Goal: Task Accomplishment & Management: Manage account settings

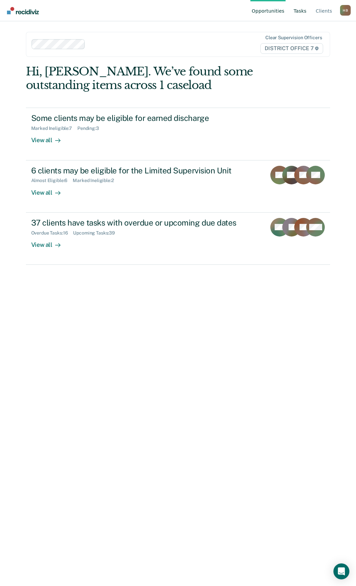
click at [304, 12] on link "Tasks" at bounding box center [301, 10] width 16 height 21
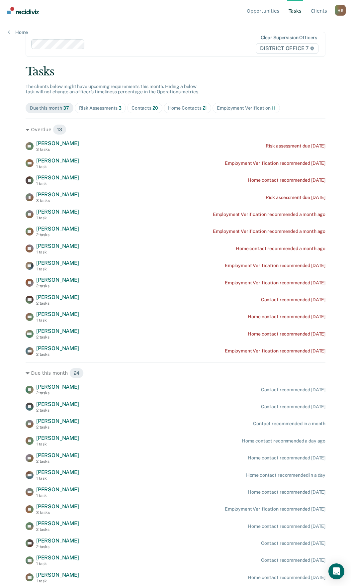
click at [171, 107] on div "Home Contacts 21" at bounding box center [187, 108] width 39 height 6
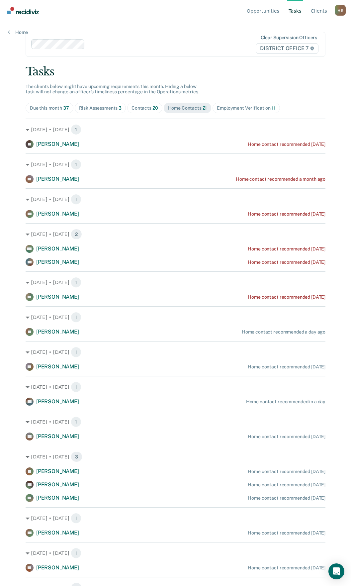
drag, startPoint x: 356, startPoint y: 216, endPoint x: 307, endPoint y: 87, distance: 138.2
click at [307, 87] on div "Tasks The clients below might have upcoming requirements this month. Hiding a b…" at bounding box center [176, 412] width 300 height 695
click at [65, 138] on div "[DATE] • [DATE] 1 IV [PERSON_NAME] Home contact recommended [DATE]" at bounding box center [176, 134] width 300 height 30
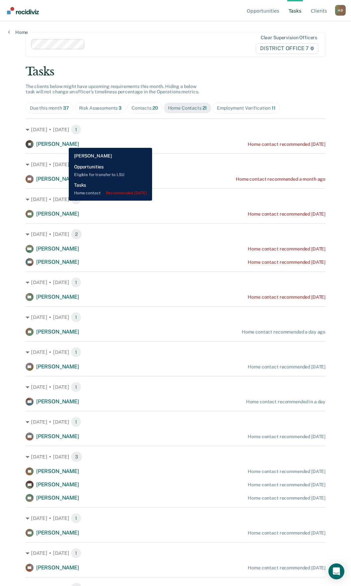
click at [64, 143] on span "[PERSON_NAME]" at bounding box center [57, 144] width 43 height 6
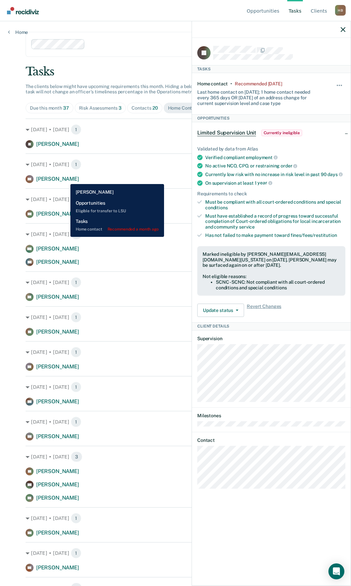
click at [65, 179] on span "[PERSON_NAME]" at bounding box center [57, 179] width 43 height 6
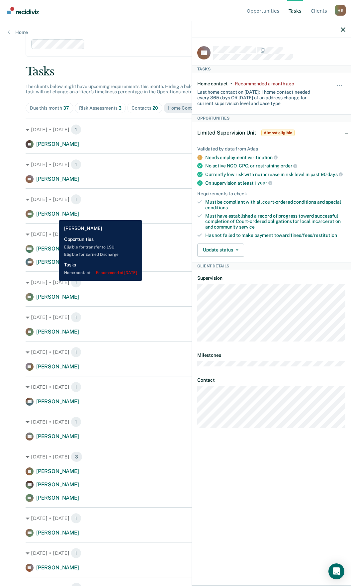
click at [54, 215] on span "[PERSON_NAME]" at bounding box center [57, 214] width 43 height 6
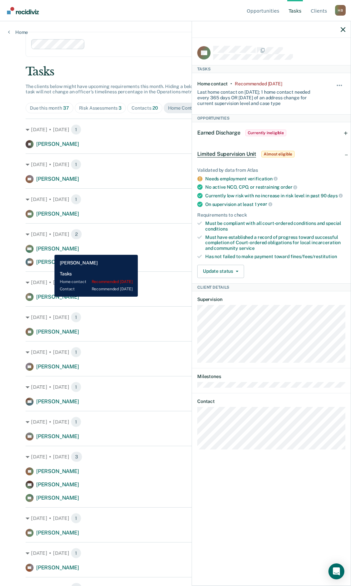
click at [50, 250] on span "[PERSON_NAME]" at bounding box center [57, 249] width 43 height 6
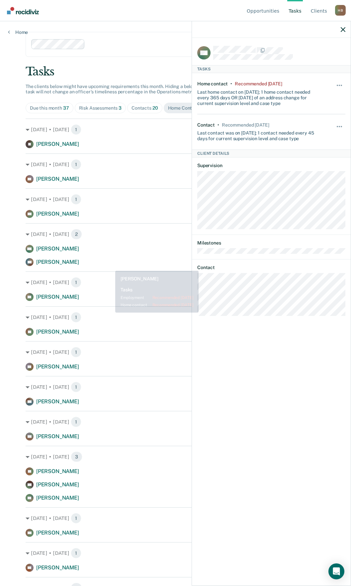
click at [110, 266] on div "[PERSON_NAME] [PERSON_NAME] Home contact recommended [DATE]" at bounding box center [176, 262] width 300 height 8
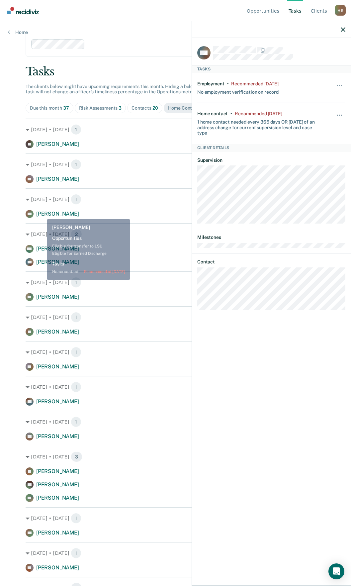
click at [42, 214] on span "[PERSON_NAME]" at bounding box center [57, 214] width 43 height 6
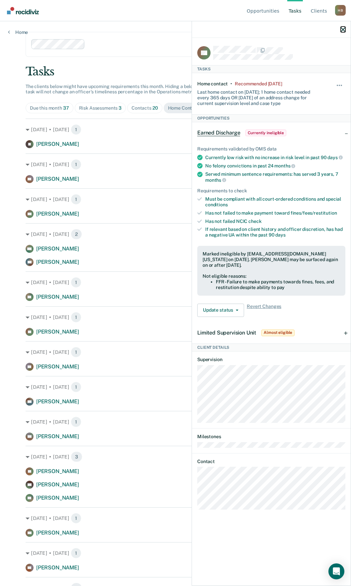
click at [343, 28] on icon "button" at bounding box center [343, 29] width 5 height 5
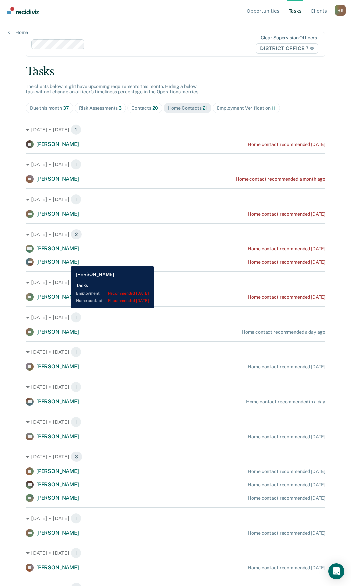
click at [66, 262] on span "[PERSON_NAME]" at bounding box center [57, 262] width 43 height 6
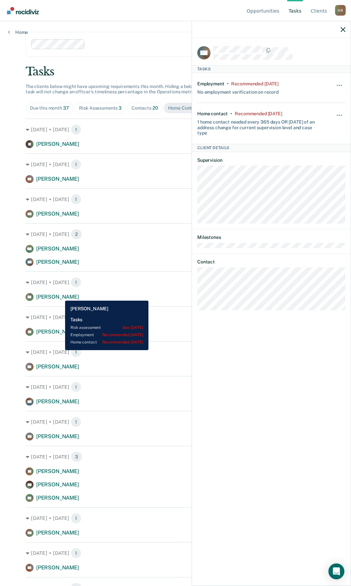
click at [60, 296] on span "[PERSON_NAME]" at bounding box center [57, 297] width 43 height 6
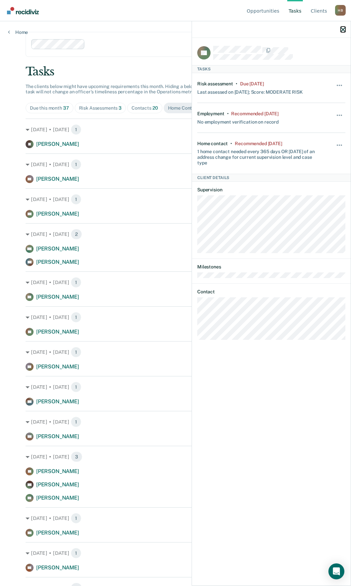
click at [344, 29] on icon "button" at bounding box center [343, 29] width 5 height 5
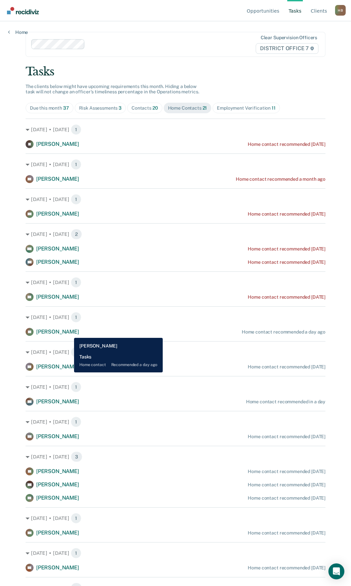
click at [69, 333] on span "[PERSON_NAME]" at bounding box center [57, 332] width 43 height 6
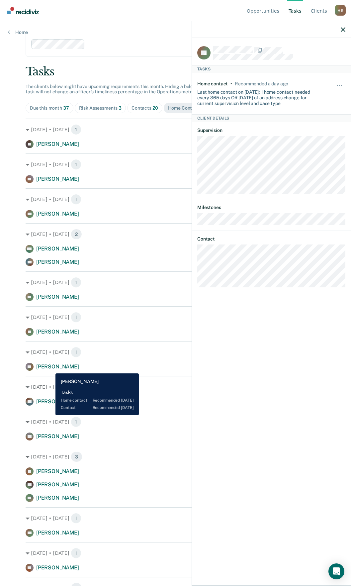
click at [51, 369] on span "[PERSON_NAME]" at bounding box center [57, 367] width 43 height 6
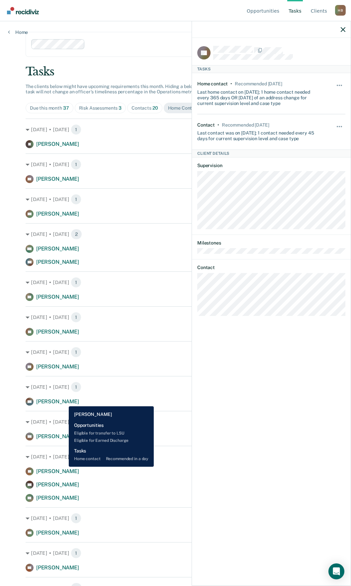
click at [64, 402] on span "[PERSON_NAME]" at bounding box center [57, 402] width 43 height 6
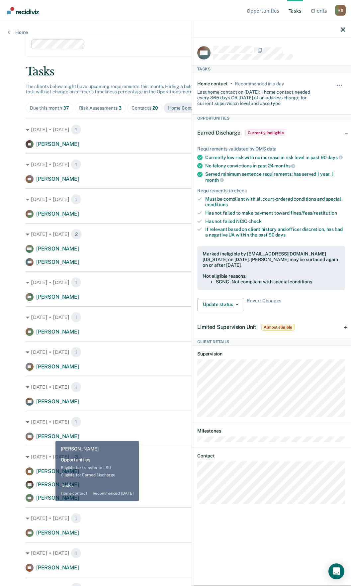
click at [51, 437] on span "[PERSON_NAME]" at bounding box center [57, 437] width 43 height 6
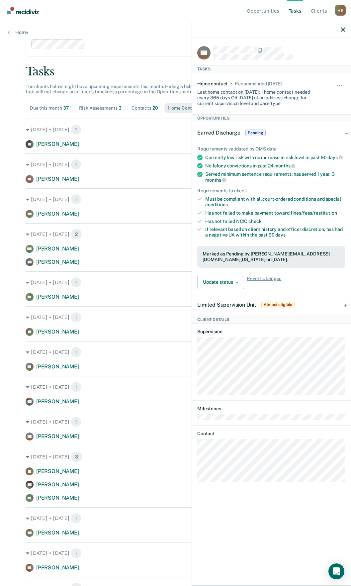
click at [339, 29] on div at bounding box center [271, 29] width 159 height 17
click at [341, 30] on icon "button" at bounding box center [343, 29] width 5 height 5
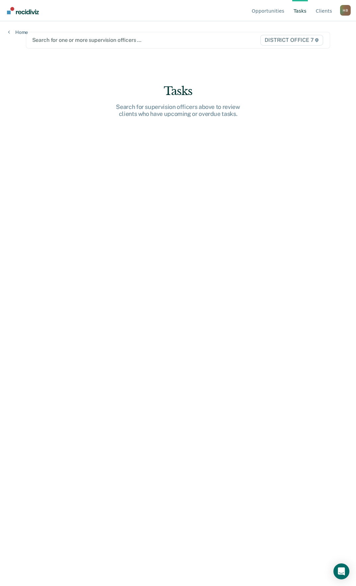
click at [85, 43] on div at bounding box center [134, 40] width 204 height 8
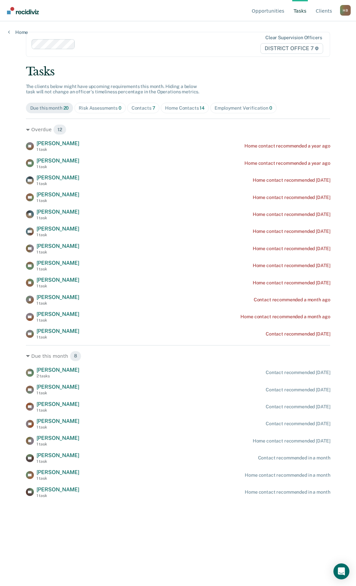
click at [178, 110] on div "Home Contacts 14" at bounding box center [185, 108] width 40 height 6
